Goal: Transaction & Acquisition: Subscribe to service/newsletter

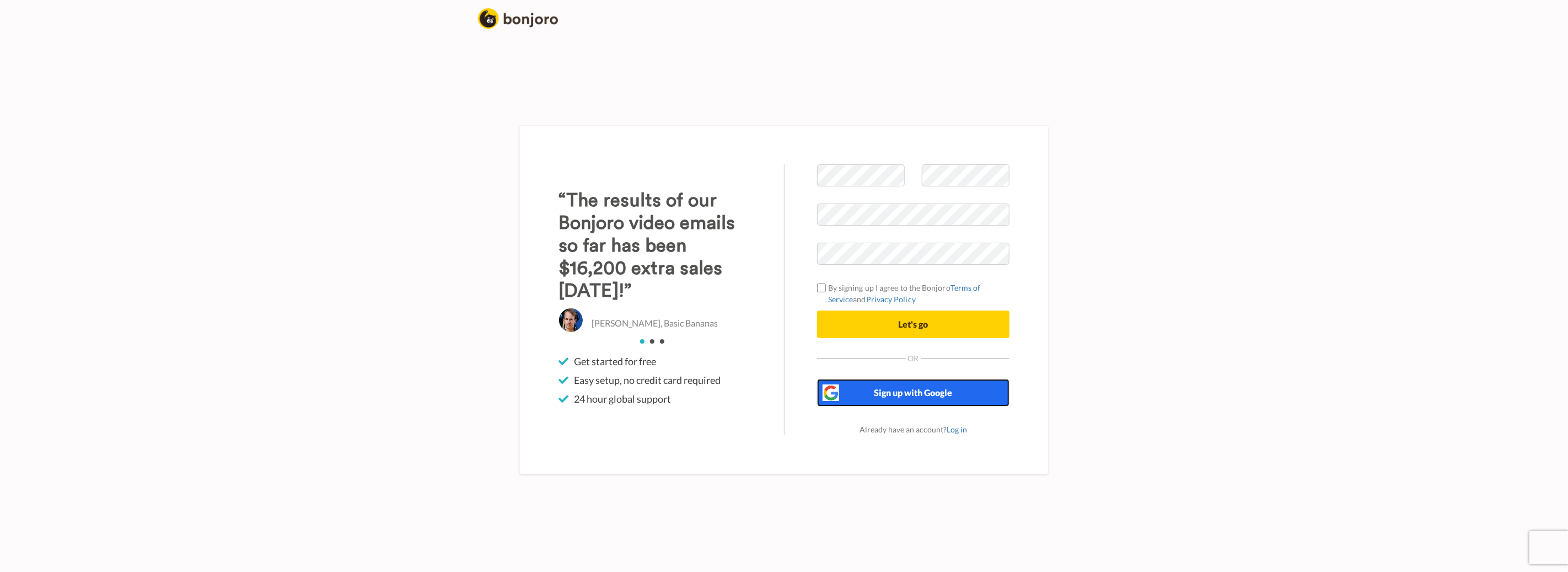
click at [885, 397] on span "Sign up with Google" at bounding box center [913, 392] width 79 height 10
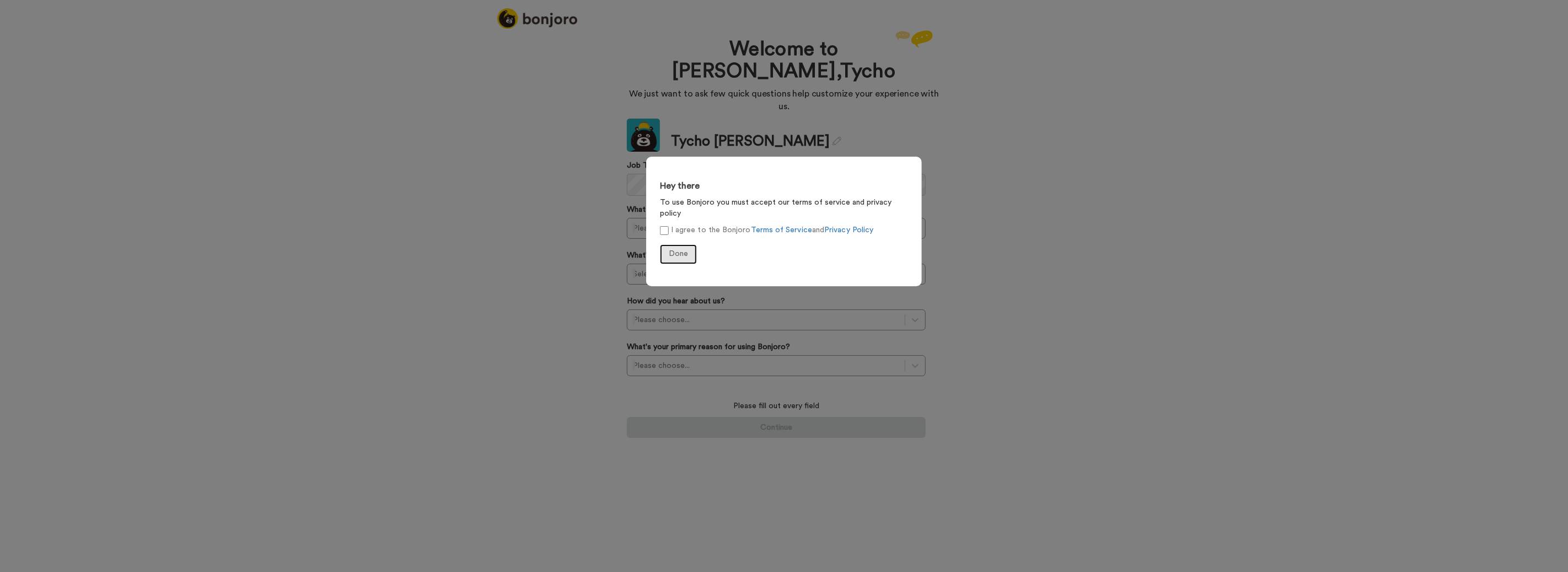
click at [677, 250] on span "Done" at bounding box center [678, 253] width 19 height 8
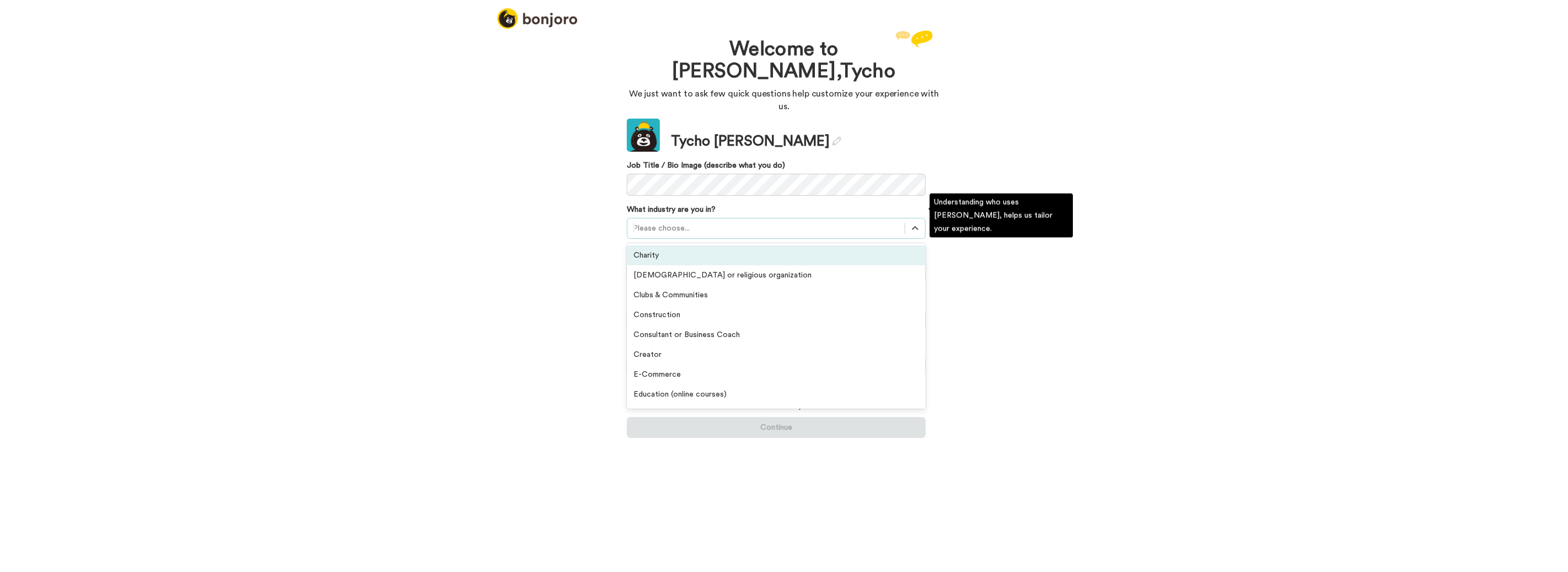
click at [711, 222] on div at bounding box center [766, 228] width 266 height 13
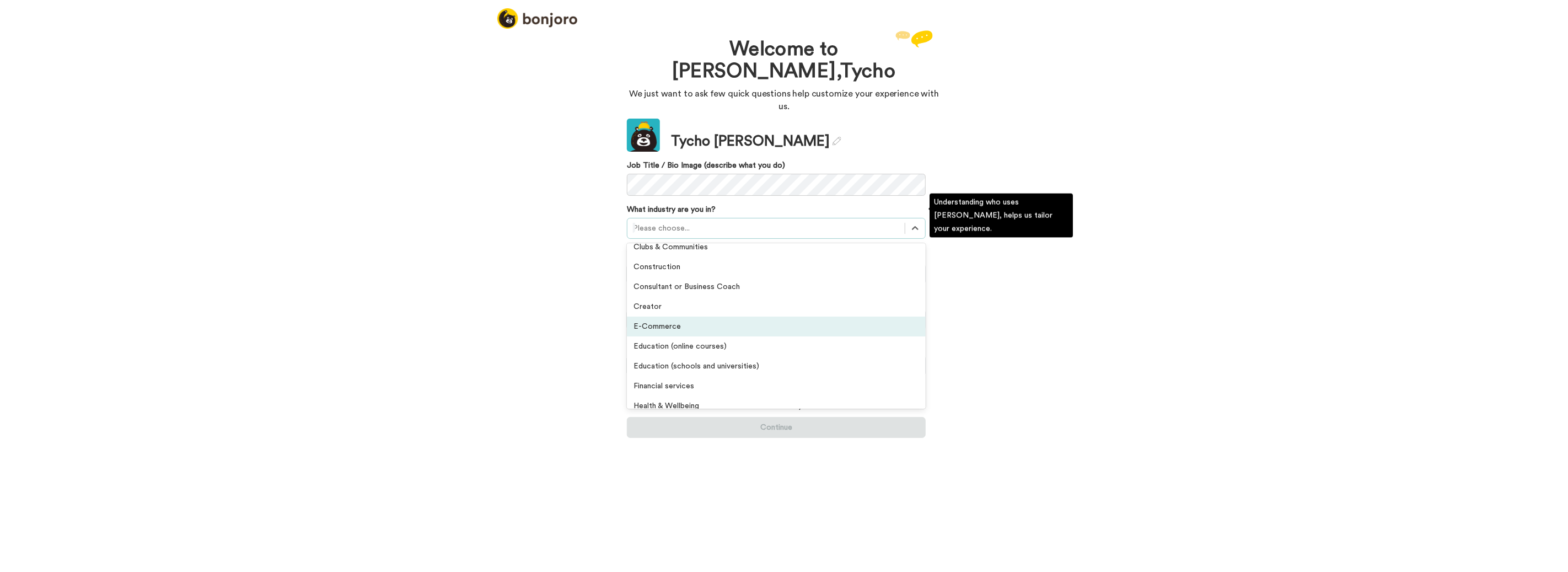
click at [706, 316] on div "E-Commerce" at bounding box center [776, 326] width 299 height 20
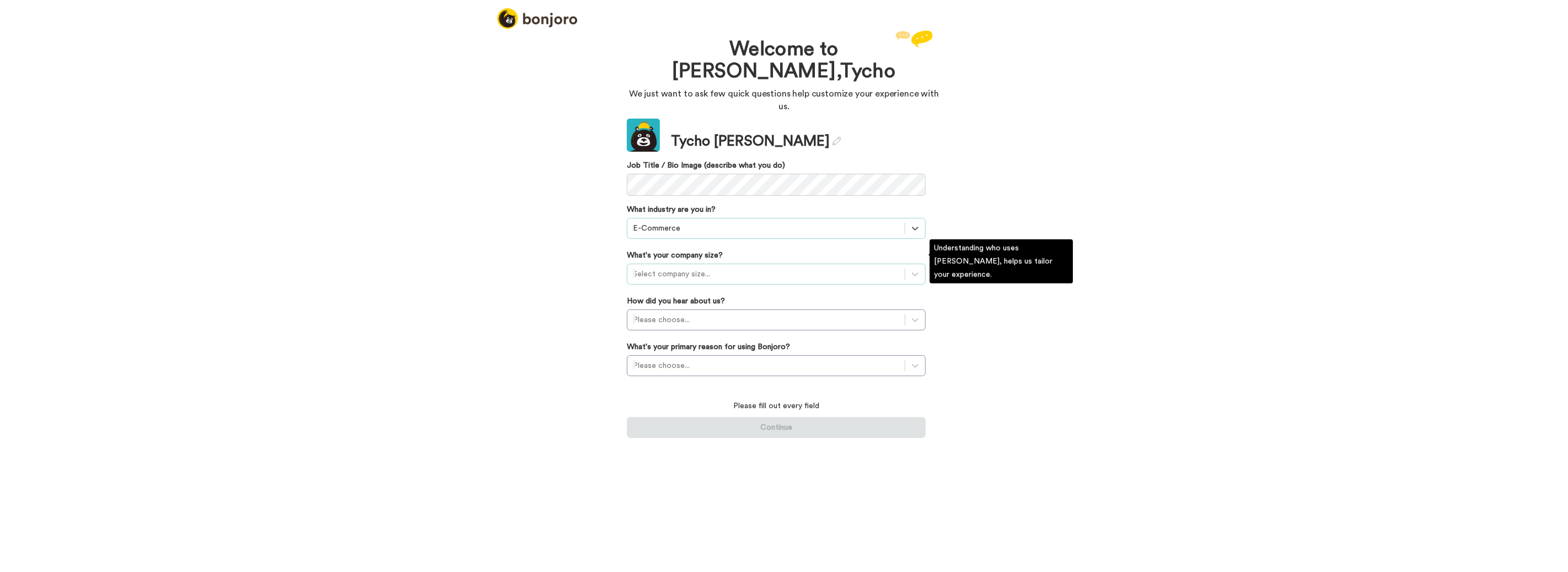
click at [755, 267] on div at bounding box center [766, 274] width 266 height 13
click at [740, 292] on div "1-10 employees" at bounding box center [776, 301] width 299 height 20
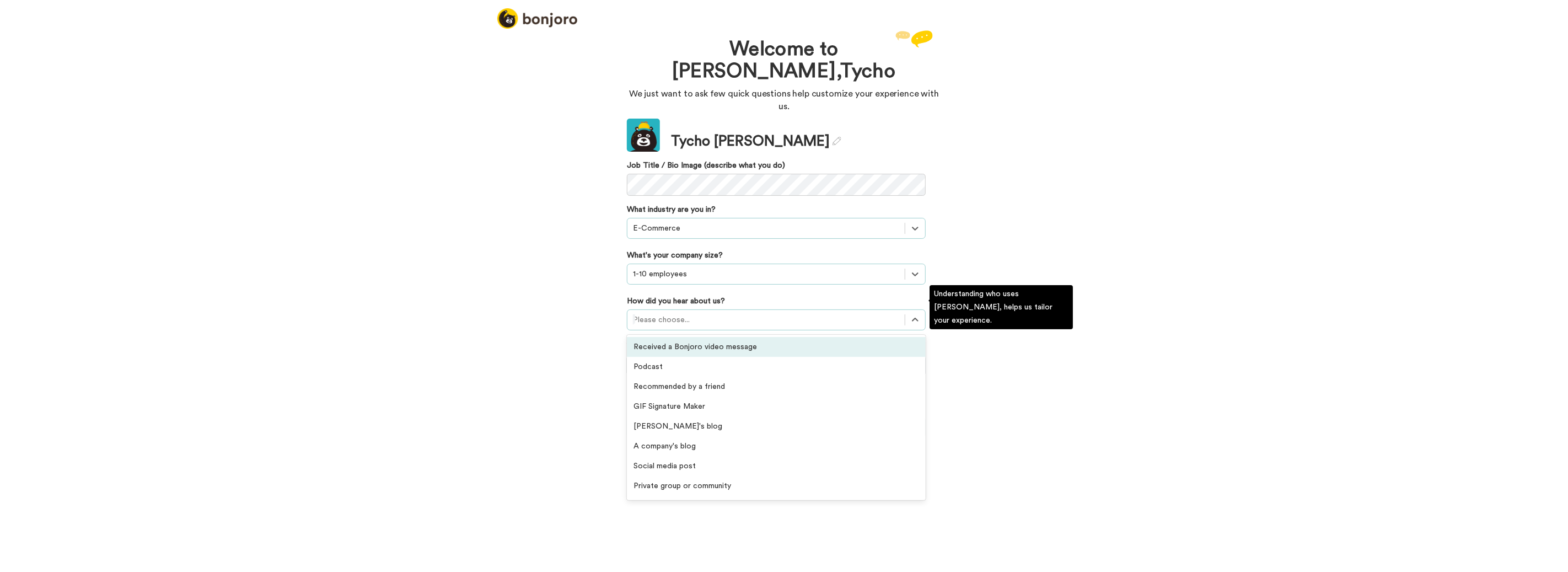
click at [744, 314] on div at bounding box center [766, 320] width 266 height 13
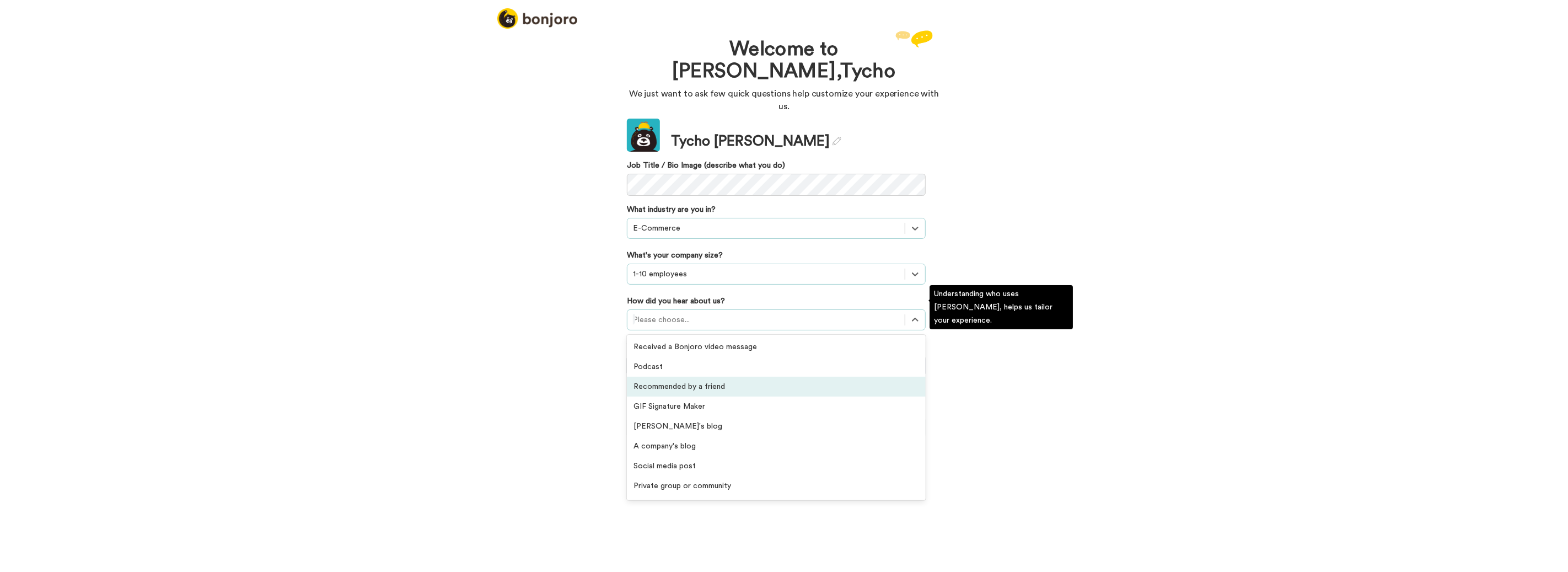
click at [759, 377] on div "Recommended by a friend" at bounding box center [776, 386] width 299 height 20
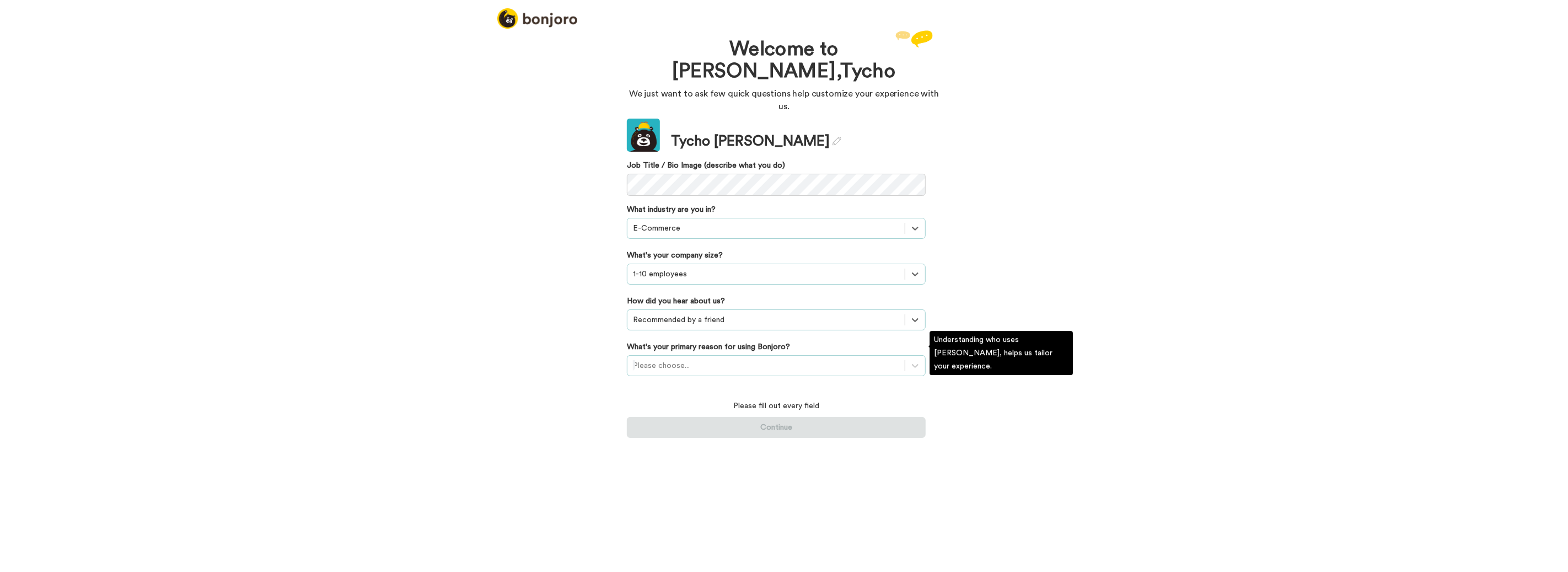
click at [744, 359] on div at bounding box center [766, 366] width 266 height 13
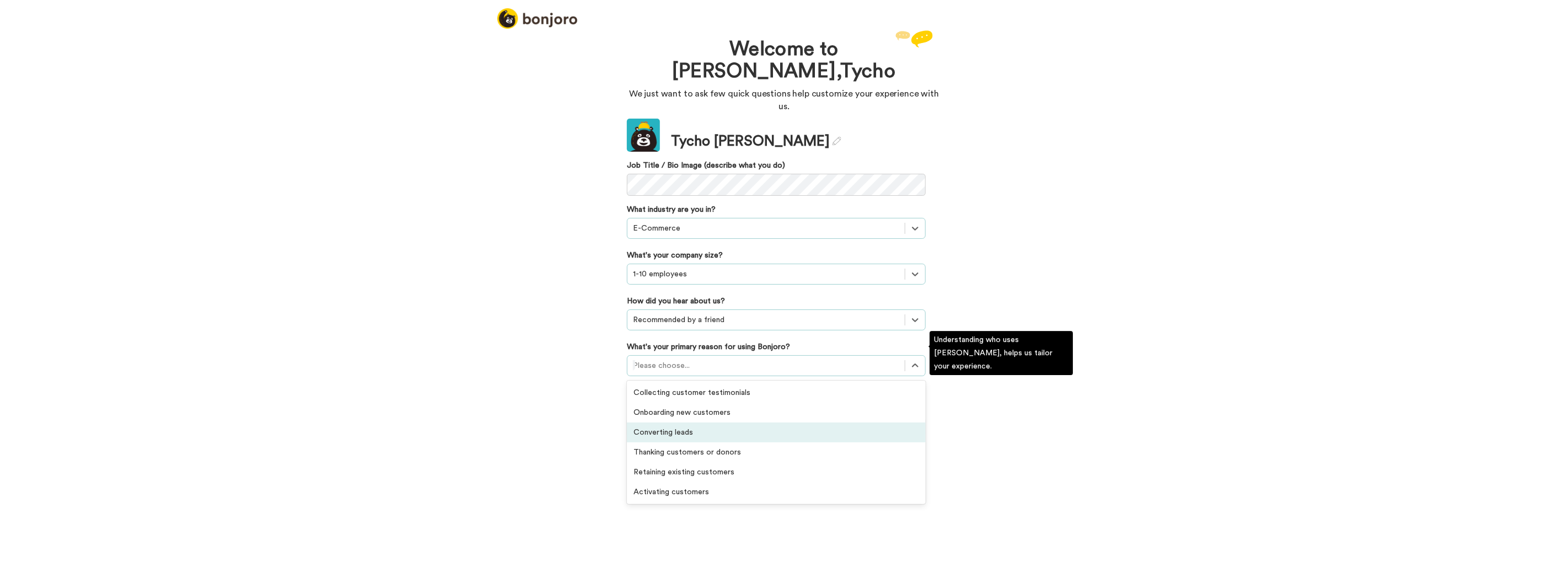
click at [752, 422] on div "Converting leads" at bounding box center [776, 432] width 299 height 20
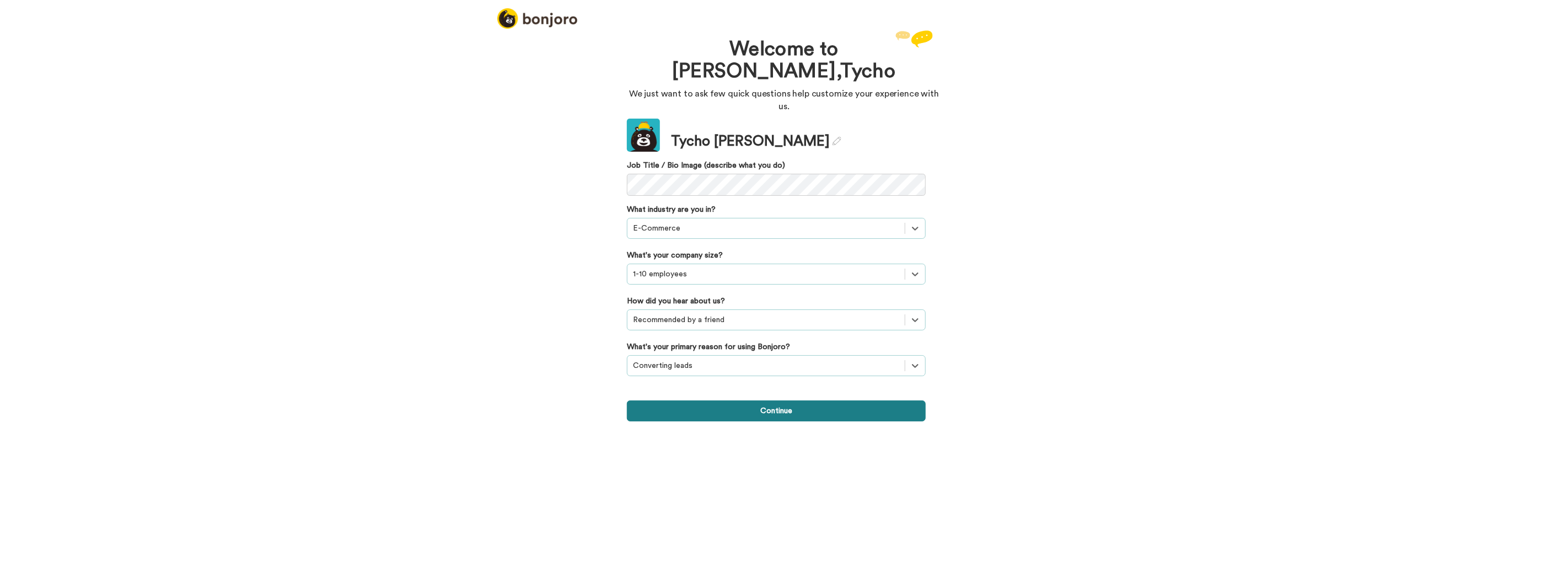
click at [763, 405] on button "Continue" at bounding box center [776, 410] width 299 height 21
